Goal: Task Accomplishment & Management: Use online tool/utility

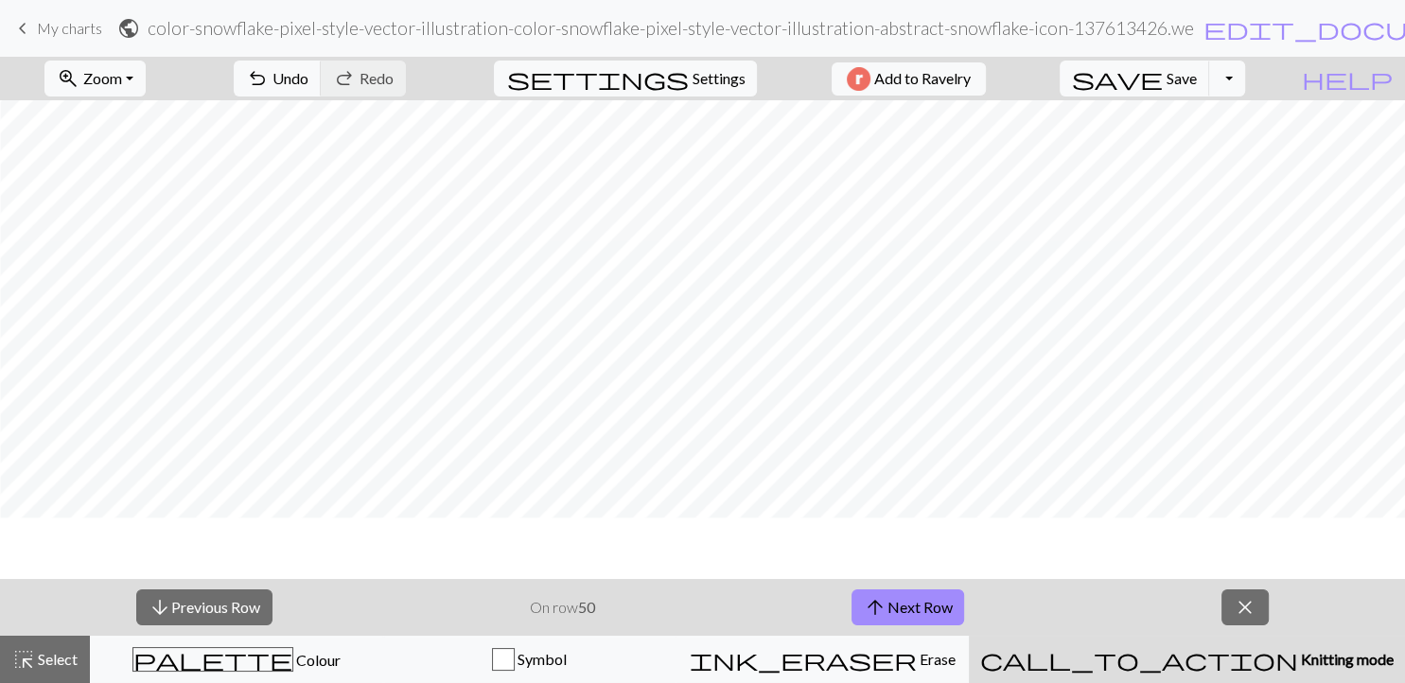
scroll to position [0, 50]
click at [929, 617] on button "arrow_upward Next Row" at bounding box center [908, 608] width 113 height 36
click at [903, 619] on button "arrow_upward Next Row" at bounding box center [908, 608] width 113 height 36
click at [907, 616] on button "arrow_upward Next Row" at bounding box center [908, 608] width 113 height 36
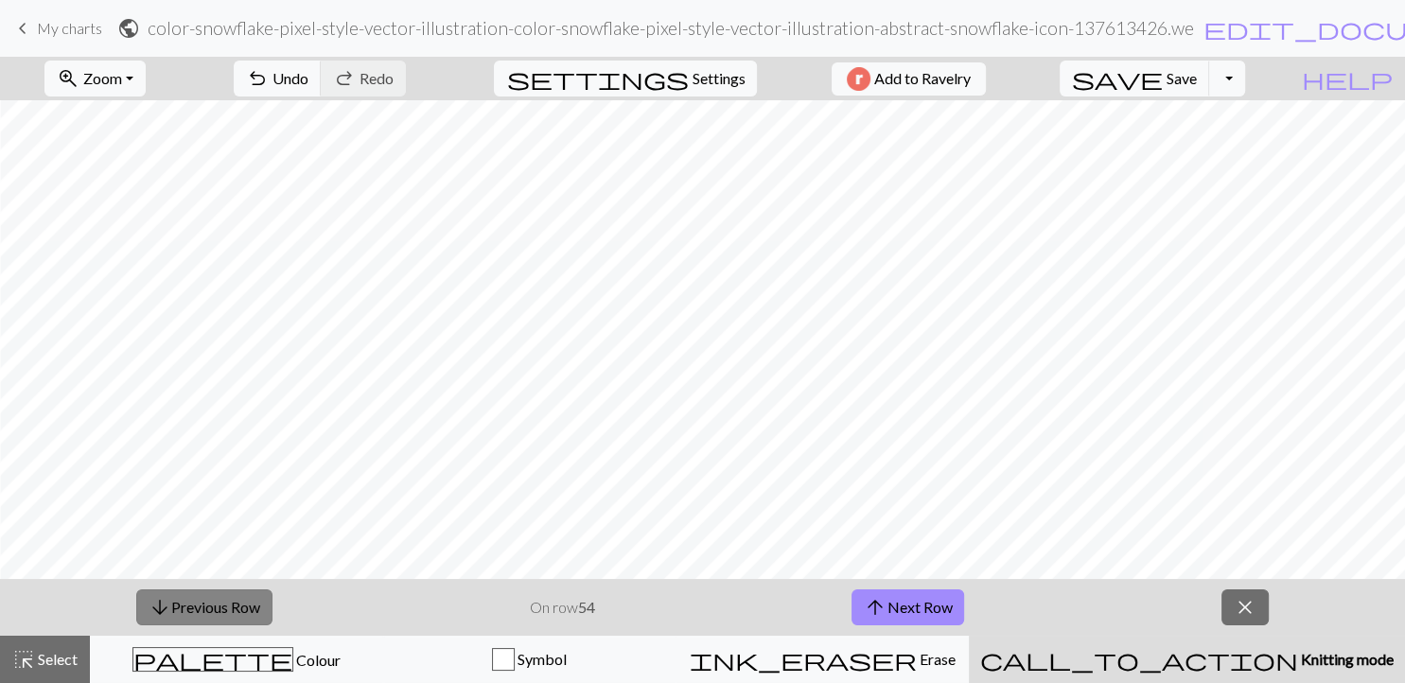
click at [162, 610] on span "arrow_downward" at bounding box center [160, 607] width 23 height 26
click at [204, 612] on button "arrow_downward Previous Row" at bounding box center [204, 608] width 136 height 36
click at [172, 608] on button "arrow_downward Previous Row" at bounding box center [204, 608] width 136 height 36
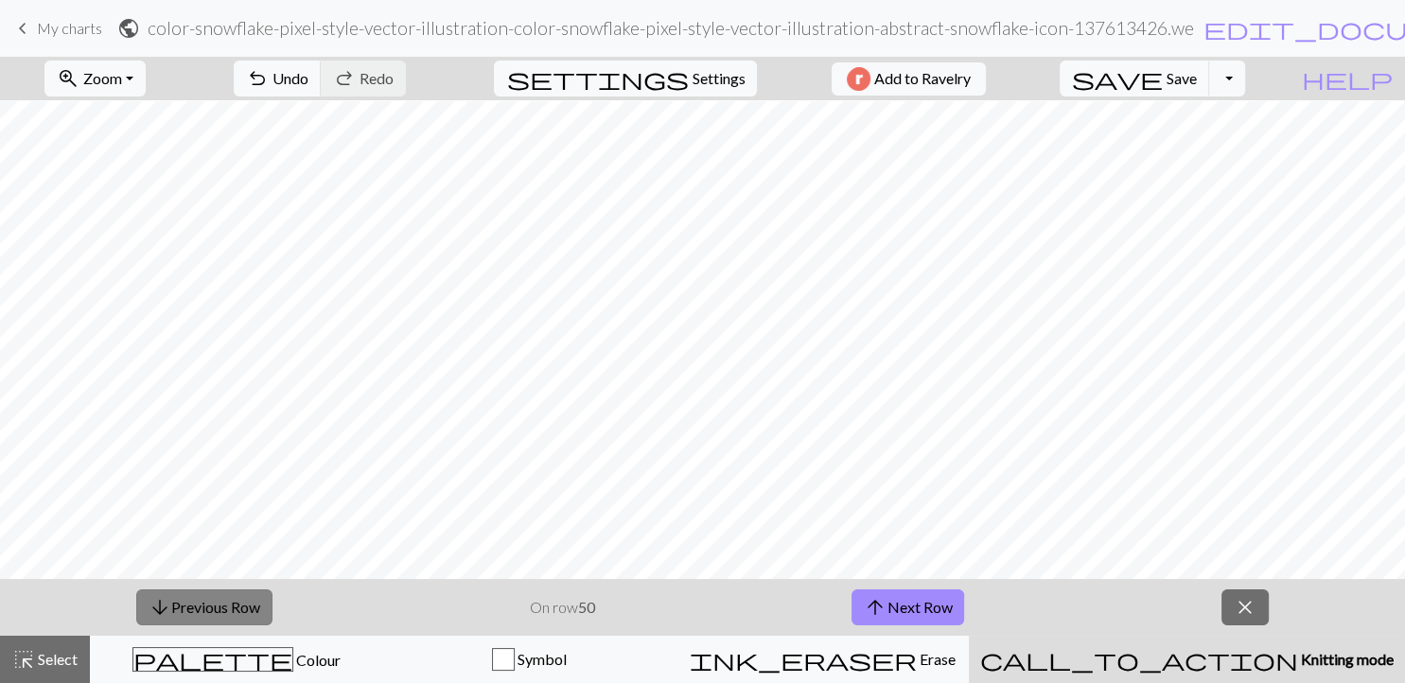
click at [172, 608] on button "arrow_downward Previous Row" at bounding box center [204, 608] width 136 height 36
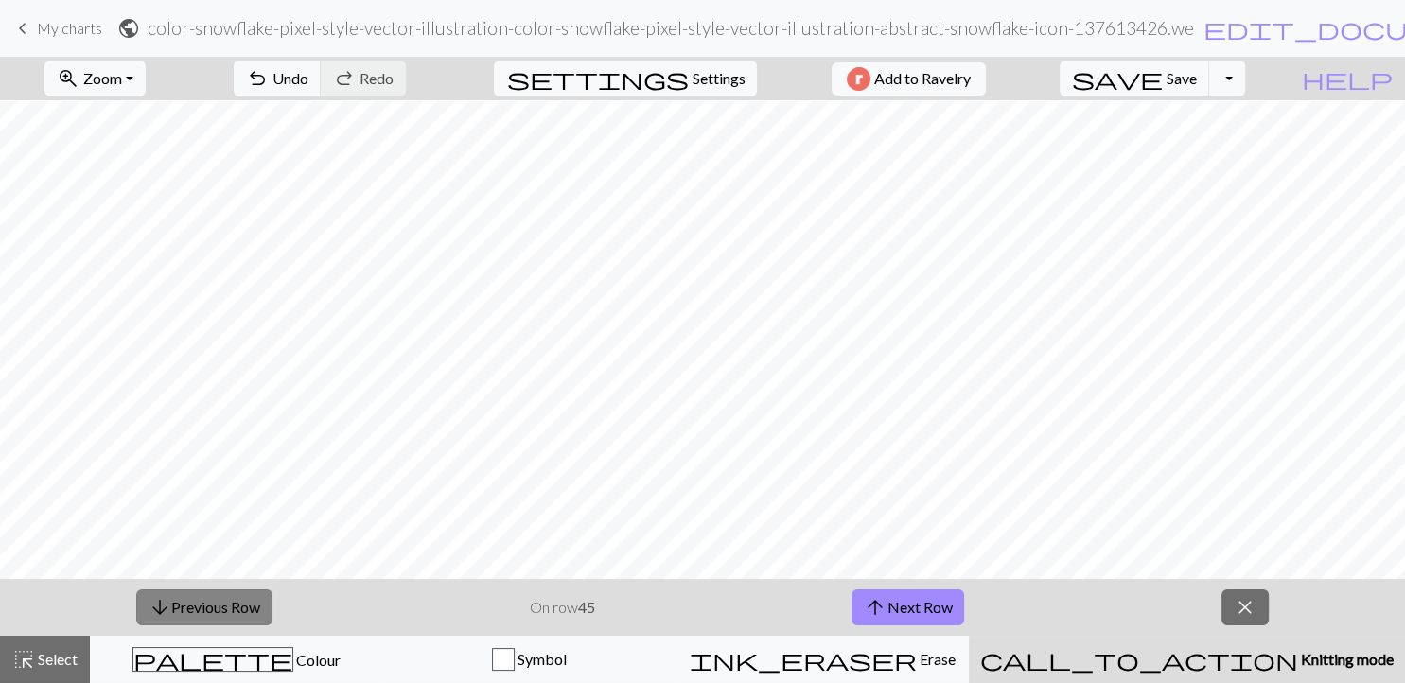
click at [172, 608] on button "arrow_downward Previous Row" at bounding box center [204, 608] width 136 height 36
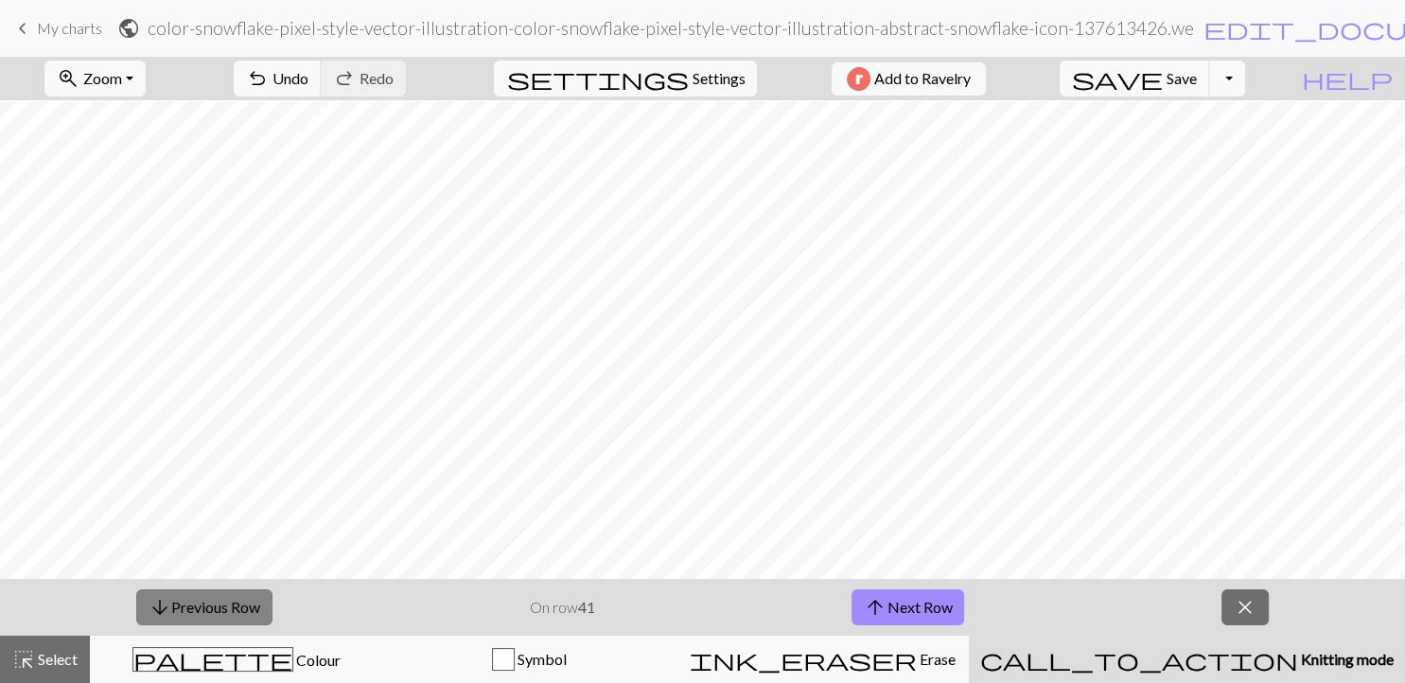
click at [172, 608] on button "arrow_downward Previous Row" at bounding box center [204, 608] width 136 height 36
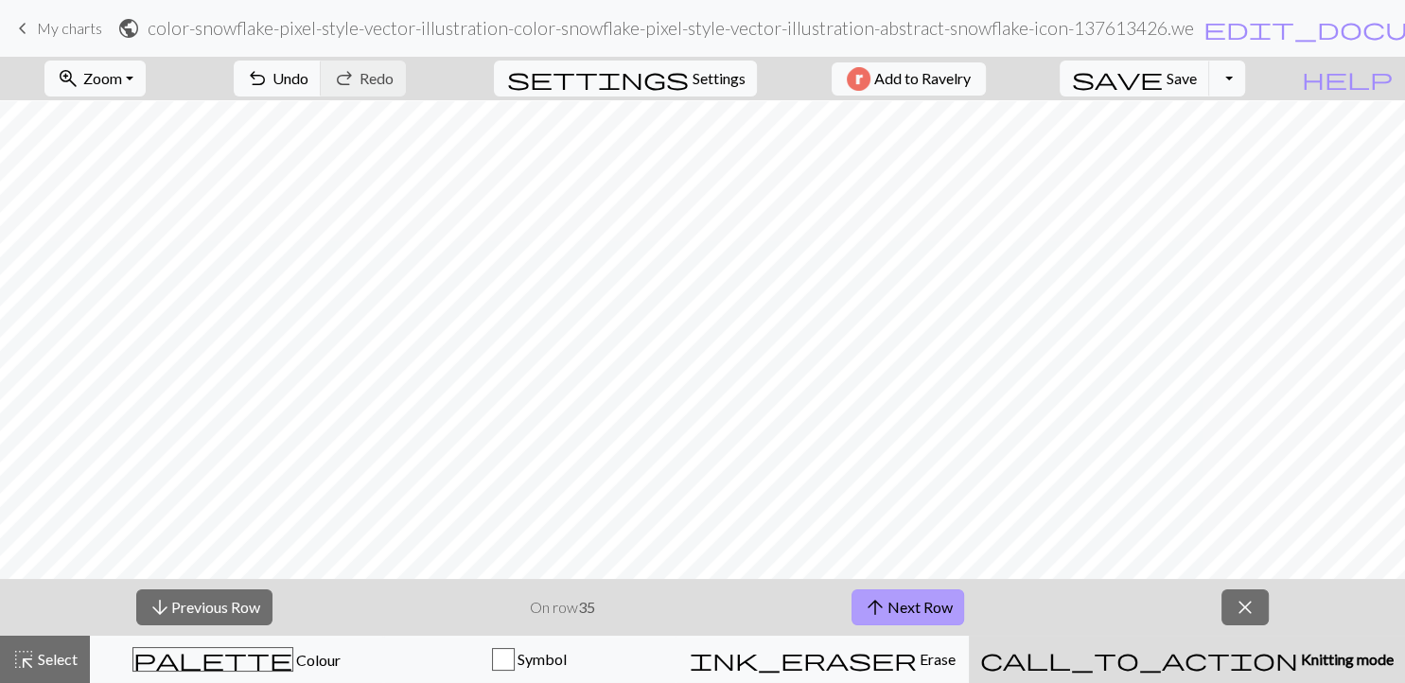
click at [925, 616] on button "arrow_upward Next Row" at bounding box center [908, 608] width 113 height 36
click at [907, 603] on button "arrow_upward Next Row" at bounding box center [908, 608] width 113 height 36
click at [236, 600] on button "arrow_downward Previous Row" at bounding box center [204, 608] width 136 height 36
click at [237, 602] on button "arrow_downward Previous Row" at bounding box center [204, 608] width 136 height 36
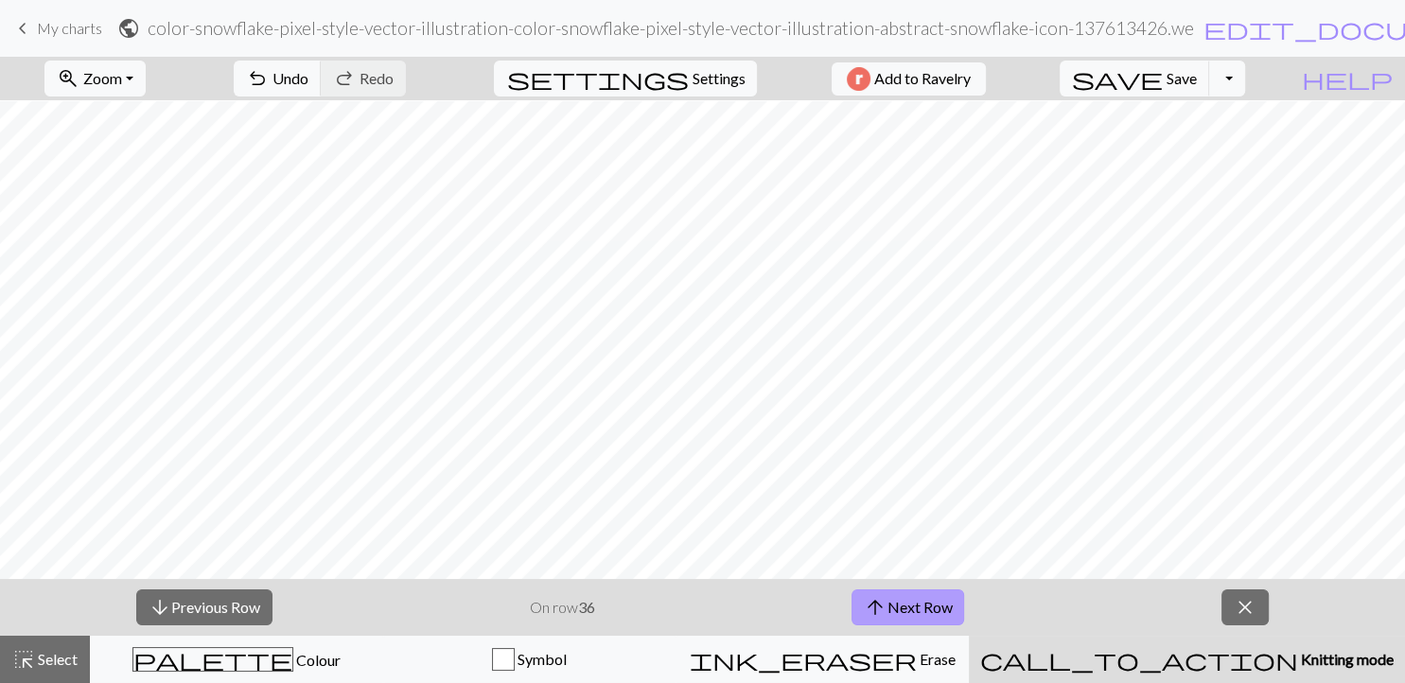
click at [898, 610] on button "arrow_upward Next Row" at bounding box center [908, 608] width 113 height 36
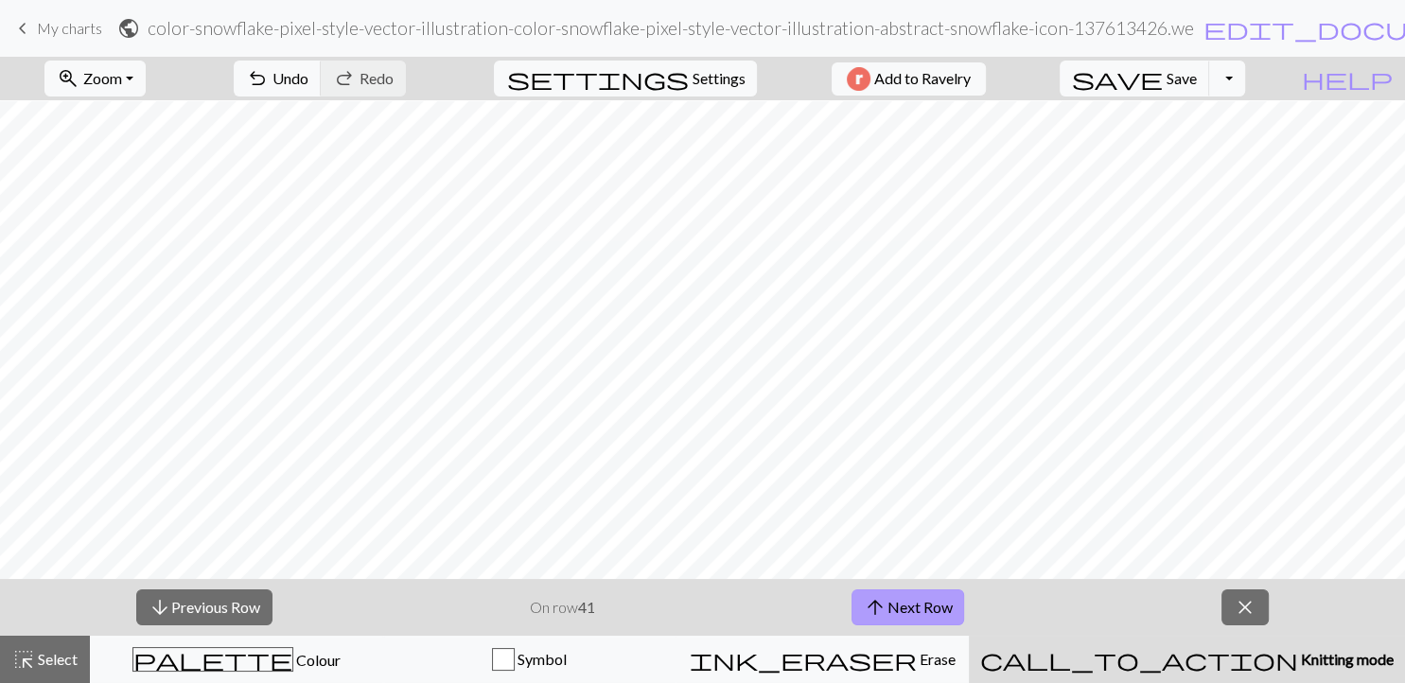
click at [898, 610] on button "arrow_upward Next Row" at bounding box center [908, 608] width 113 height 36
click at [880, 591] on button "arrow_upward Next Row" at bounding box center [908, 608] width 113 height 36
click at [234, 608] on button "arrow_downward Previous Row" at bounding box center [204, 608] width 136 height 36
click at [896, 604] on button "arrow_upward Next Row" at bounding box center [908, 608] width 113 height 36
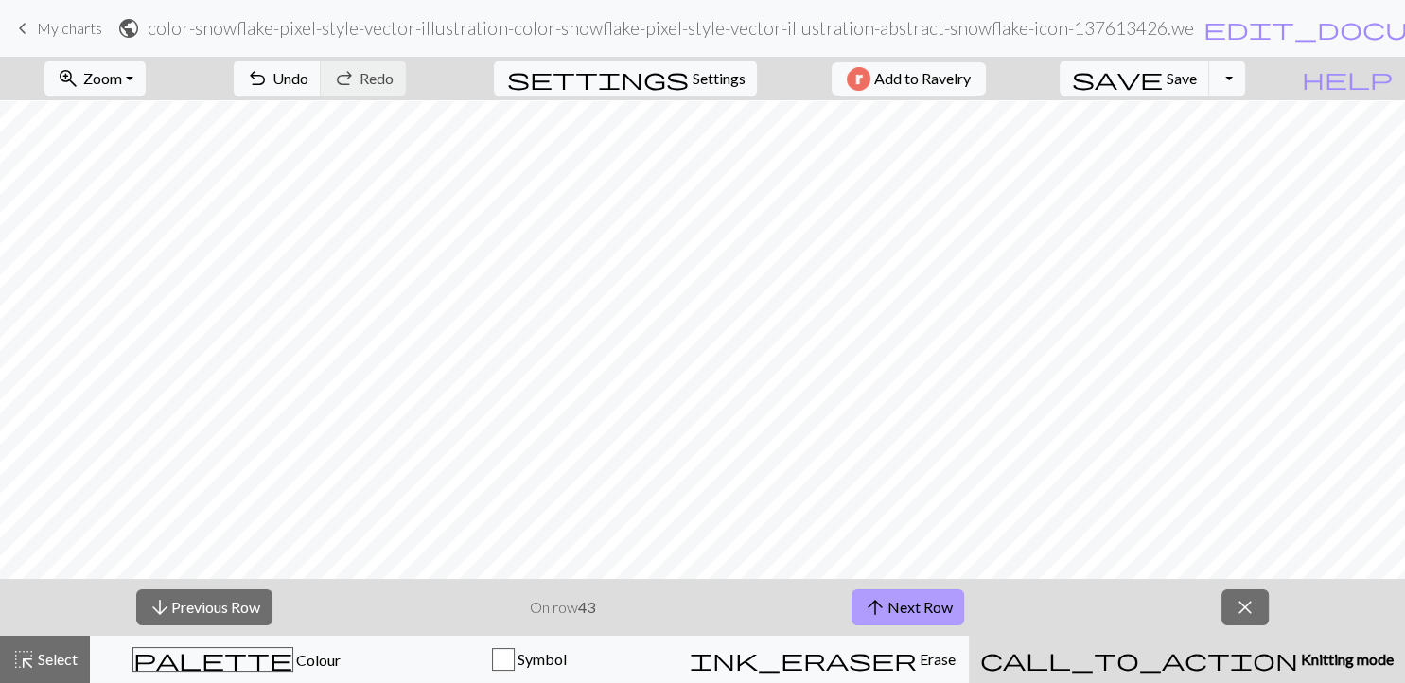
click at [896, 604] on button "arrow_upward Next Row" at bounding box center [908, 608] width 113 height 36
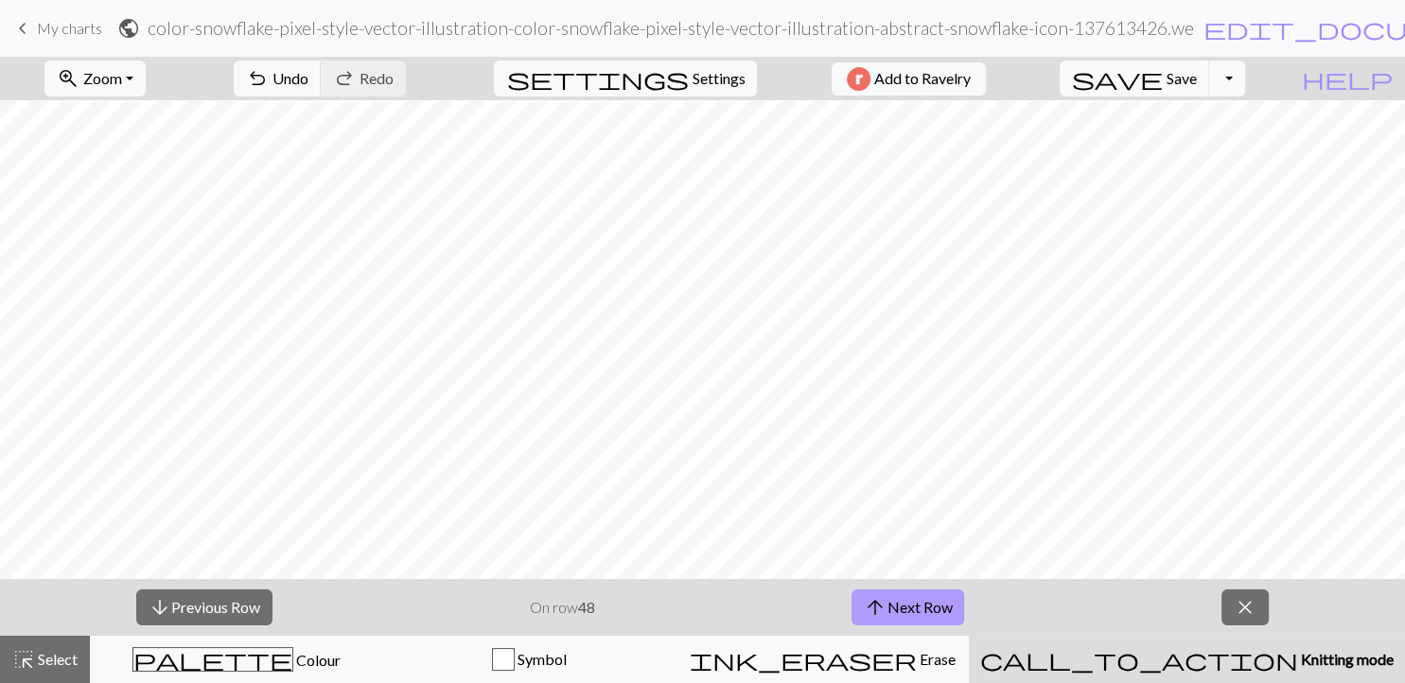
click at [896, 604] on button "arrow_upward Next Row" at bounding box center [908, 608] width 113 height 36
